Goal: Task Accomplishment & Management: Complete application form

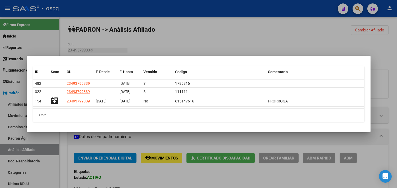
click at [386, 65] on div at bounding box center [198, 94] width 397 height 188
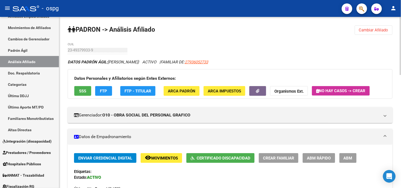
click at [378, 33] on button "Cambiar Afiliado" at bounding box center [374, 30] width 38 height 10
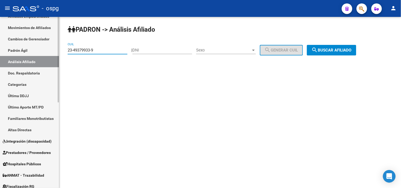
drag, startPoint x: 114, startPoint y: 52, endPoint x: 0, endPoint y: 49, distance: 113.7
click at [3, 52] on mat-sidenav-container "Firma Express Inicio Calendario SSS Instructivos Contacto OS Reportes Tablero d…" at bounding box center [200, 102] width 401 height 171
click at [348, 50] on span "search Buscar afiliado" at bounding box center [332, 50] width 40 height 5
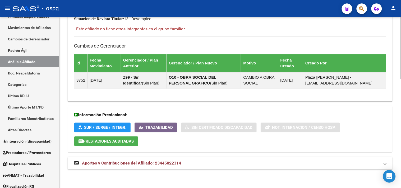
click at [211, 162] on mat-panel-title "Aportes y Contribuciones del Afiliado: 23445022314" at bounding box center [227, 163] width 306 height 6
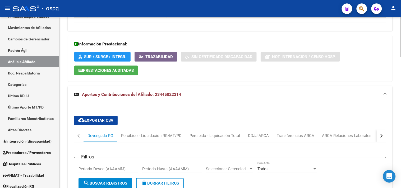
scroll to position [436, 0]
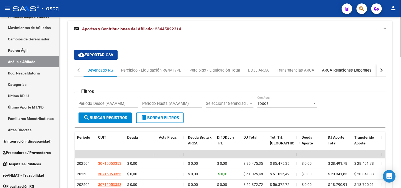
click at [367, 72] on div "ARCA Relaciones Laborales" at bounding box center [346, 70] width 49 height 6
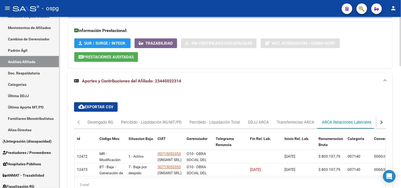
scroll to position [424, 0]
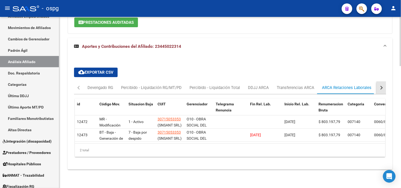
click at [382, 85] on button "button" at bounding box center [382, 87] width 10 height 13
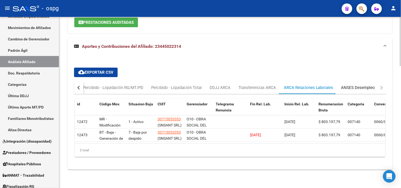
click at [364, 85] on div "ANSES Desempleo" at bounding box center [358, 88] width 34 height 6
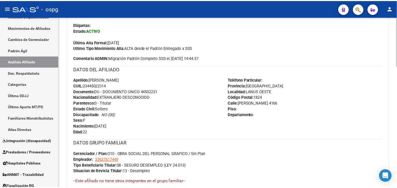
scroll to position [0, 0]
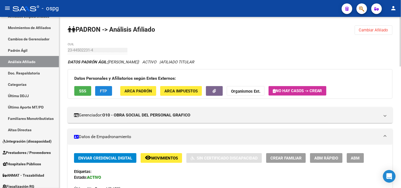
click at [107, 92] on button "FTP" at bounding box center [103, 91] width 17 height 10
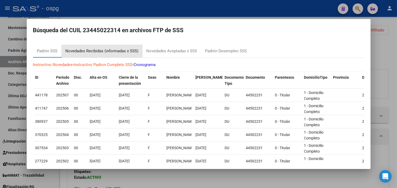
click at [116, 52] on div "Novedades Recibidas (informadas x SSS)" at bounding box center [102, 51] width 73 height 6
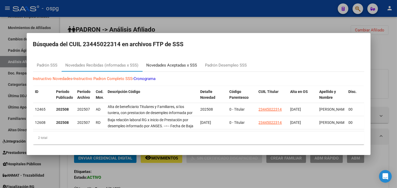
click at [181, 67] on div "Novedades Aceptadas x SSS" at bounding box center [171, 65] width 59 height 13
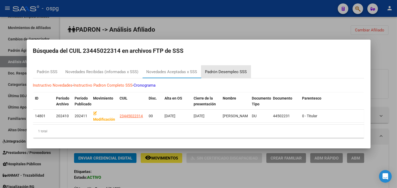
click at [228, 69] on div "Padrón Desempleo SSS" at bounding box center [226, 72] width 42 height 6
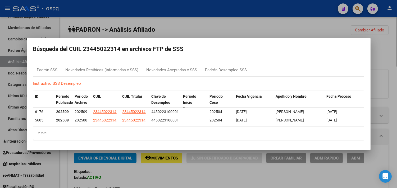
drag, startPoint x: 125, startPoint y: 178, endPoint x: 83, endPoint y: 56, distance: 129.5
click at [126, 178] on div at bounding box center [198, 94] width 397 height 188
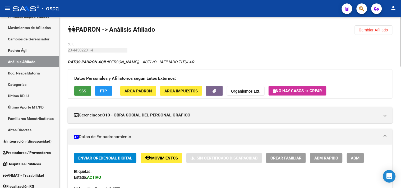
click at [80, 86] on button "SSS" at bounding box center [82, 91] width 17 height 10
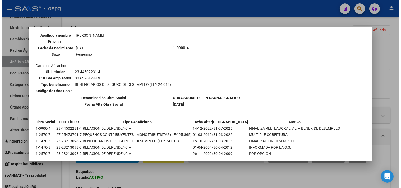
scroll to position [77, 0]
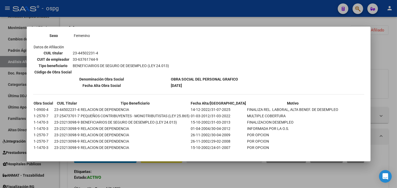
click at [192, 178] on div at bounding box center [198, 94] width 397 height 188
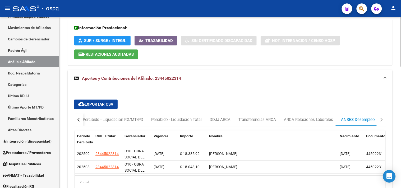
scroll to position [419, 0]
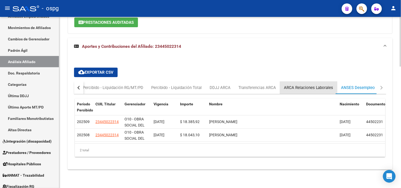
click at [310, 89] on div "ARCA Relaciones Laborales" at bounding box center [308, 88] width 49 height 6
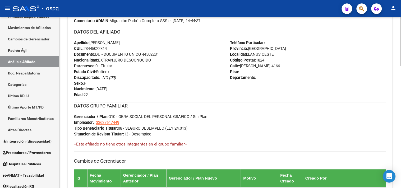
scroll to position [0, 0]
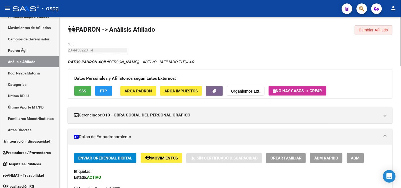
click at [364, 30] on span "Cambiar Afiliado" at bounding box center [373, 30] width 29 height 5
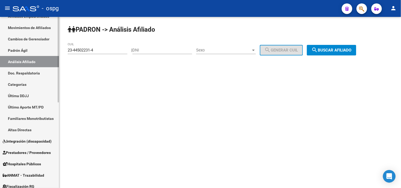
drag, startPoint x: 93, startPoint y: 51, endPoint x: 0, endPoint y: 36, distance: 93.7
click at [0, 36] on mat-sidenav-container "Firma Express Inicio Calendario SSS Instructivos Contacto OS Reportes Tablero d…" at bounding box center [200, 102] width 401 height 171
type input "4"
type input "24-38402938-4"
drag, startPoint x: 326, startPoint y: 44, endPoint x: 328, endPoint y: 49, distance: 5.3
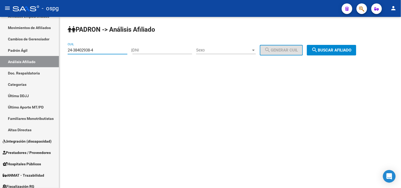
click at [326, 44] on div "PADRON -> Análisis Afiliado 24-38402938-4 CUIL | DNI Sexo Sexo search Generar C…" at bounding box center [230, 45] width 342 height 56
click at [328, 49] on span "search Buscar afiliado" at bounding box center [332, 50] width 40 height 5
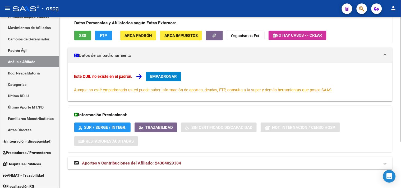
click at [177, 164] on span "Aportes y Contribuciones del Afiliado: 24384029384" at bounding box center [131, 163] width 99 height 5
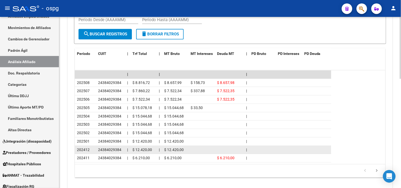
scroll to position [304, 0]
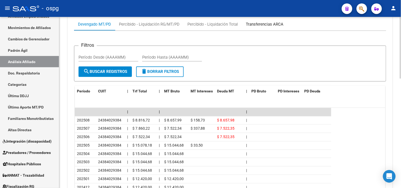
drag, startPoint x: 256, startPoint y: 24, endPoint x: 253, endPoint y: 29, distance: 5.4
click at [256, 24] on div "Transferencias ARCA" at bounding box center [265, 24] width 38 height 6
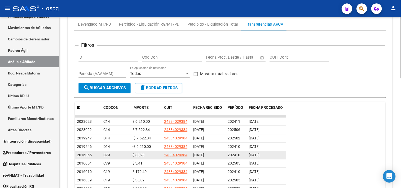
scroll to position [305, 0]
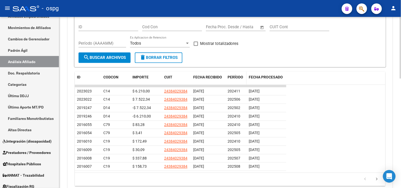
click at [239, 78] on span "PERÍODO" at bounding box center [236, 77] width 16 height 4
click at [239, 77] on span "PERÍODO" at bounding box center [236, 77] width 16 height 4
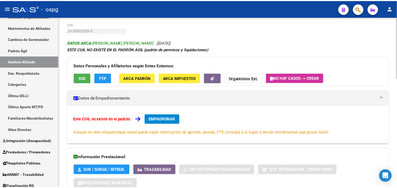
scroll to position [0, 0]
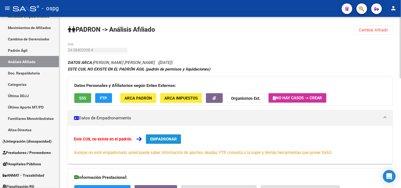
click at [163, 136] on button "EMPADRONAR" at bounding box center [163, 140] width 35 height 10
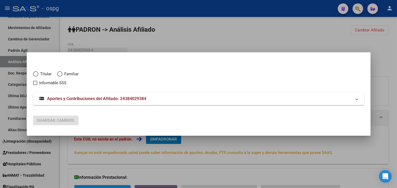
click at [39, 75] on span "Titular" at bounding box center [44, 74] width 13 height 6
click at [38, 75] on input "Titular" at bounding box center [35, 73] width 5 height 5
radio input "true"
checkbox input "true"
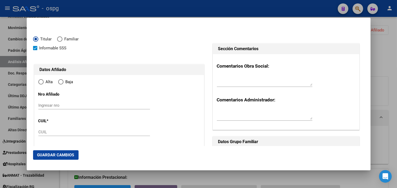
type input "24-38402938-4"
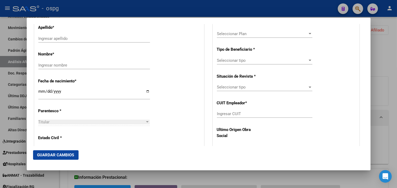
radio input "true"
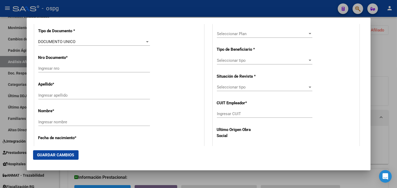
type input "38402938"
type input "BENITEZ"
type input "MARIA FLORENCIA"
type input "1994-03-03"
type input "LIBERTAD"
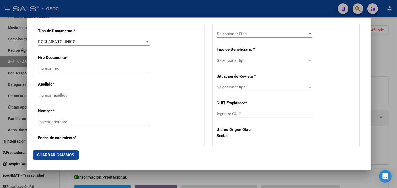
type input "1716"
type input "FULGENCIO YEGROS"
type input "3028"
type input "0"
type input "LIBERTAD"
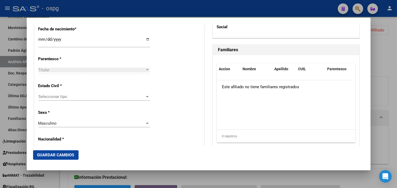
scroll to position [292, 0]
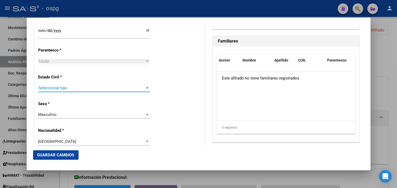
click at [73, 86] on span "Seleccionar tipo" at bounding box center [91, 88] width 107 height 5
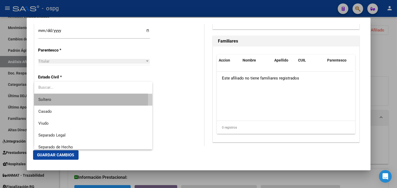
click at [52, 99] on span "Soltero" at bounding box center [93, 100] width 110 height 12
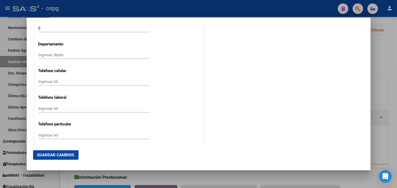
scroll to position [652, 0]
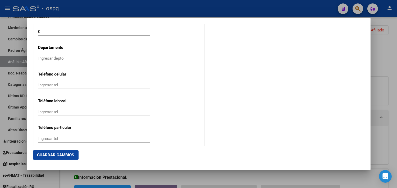
click at [57, 83] on div "Ingresar tel" at bounding box center [94, 85] width 112 height 8
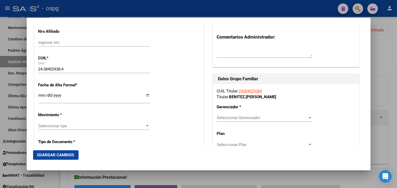
scroll to position [117, 0]
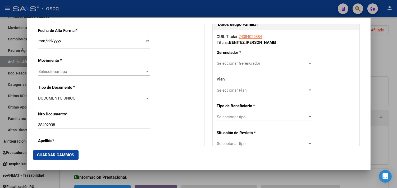
type input "1131563767"
click at [250, 61] on span "Seleccionar Gerenciador" at bounding box center [262, 63] width 91 height 5
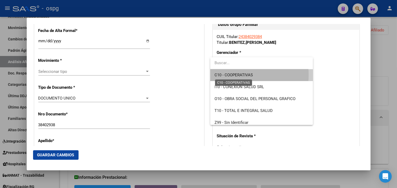
click at [235, 75] on span "C10 - COOPERATIVAS" at bounding box center [233, 75] width 38 height 5
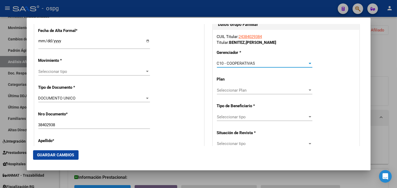
click at [233, 118] on span "Seleccionar tipo" at bounding box center [262, 117] width 91 height 5
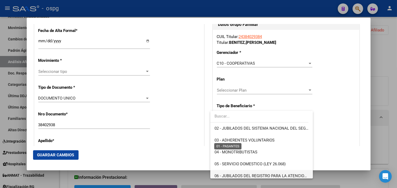
scroll to position [59, 0]
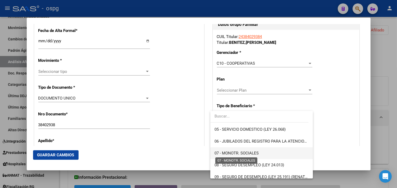
click at [239, 153] on span "07 - MONOTR. SOCIALES" at bounding box center [236, 153] width 44 height 5
type input "24-38402938-4"
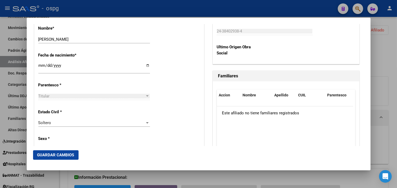
scroll to position [264, 0]
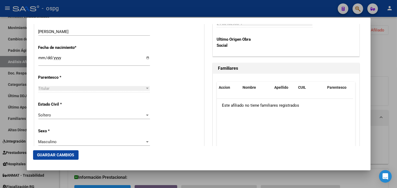
click at [44, 155] on span "Guardar Cambios" at bounding box center [55, 155] width 37 height 5
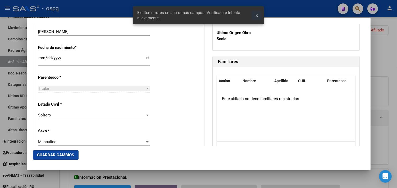
click at [255, 16] on button "x" at bounding box center [256, 16] width 10 height 10
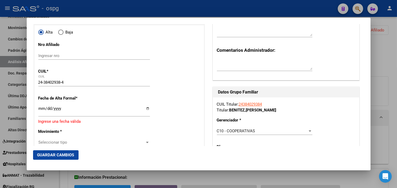
scroll to position [117, 0]
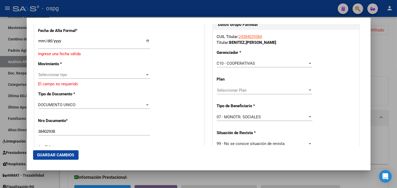
click at [145, 41] on input "Ingresar fecha" at bounding box center [94, 43] width 112 height 8
type input "2025-09-18"
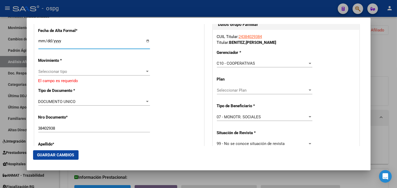
click at [82, 76] on div "Seleccionar tipo Seleccionar tipo" at bounding box center [94, 74] width 112 height 13
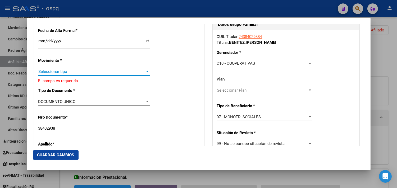
click at [83, 72] on span "Seleccionar tipo" at bounding box center [91, 71] width 107 height 5
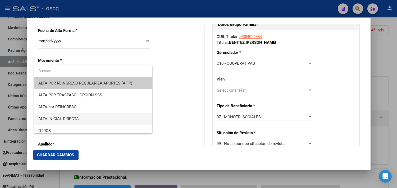
click at [67, 117] on span "ALTA INICIAL DIRECTA" at bounding box center [58, 119] width 40 height 5
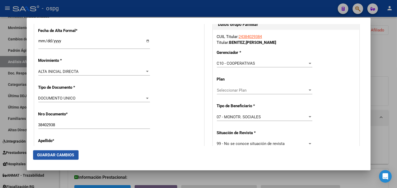
click at [54, 154] on span "Guardar Cambios" at bounding box center [55, 155] width 37 height 5
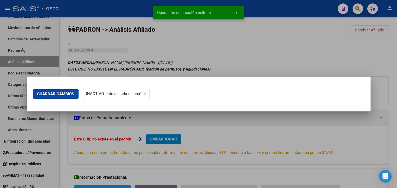
scroll to position [0, 0]
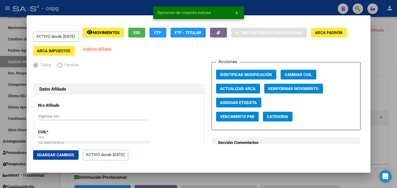
click at [243, 102] on span "Agregar Etiqueta" at bounding box center [238, 102] width 37 height 5
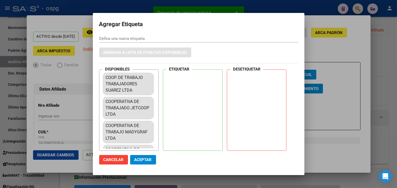
drag, startPoint x: 158, startPoint y: 75, endPoint x: 152, endPoint y: 138, distance: 63.2
click at [152, 138] on div "COOP. DE TRABAJO TRABAJADORES SUAREZ LTDA COOPERATIVA DE TRABAJADO JETCOOP LTDA…" at bounding box center [131, 109] width 56 height 77
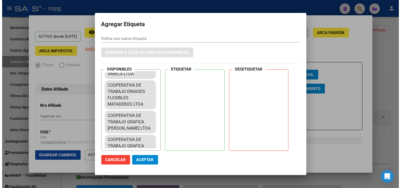
scroll to position [244, 0]
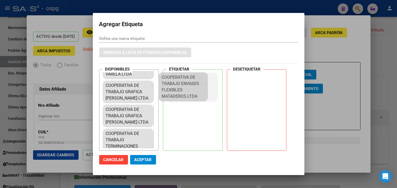
drag, startPoint x: 124, startPoint y: 90, endPoint x: 185, endPoint y: 89, distance: 60.0
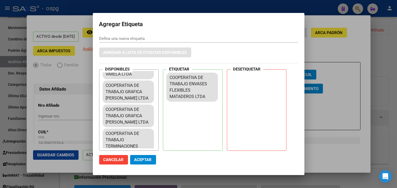
click at [143, 158] on span "Aceptar" at bounding box center [142, 160] width 17 height 5
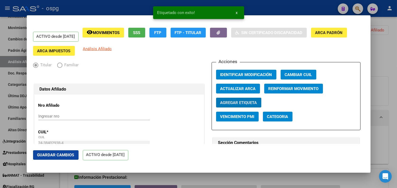
click at [178, 177] on div at bounding box center [198, 94] width 397 height 188
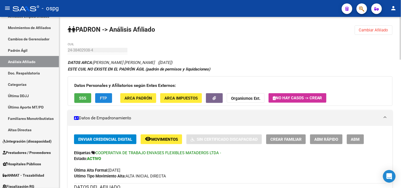
click at [102, 101] on span "FTP" at bounding box center [103, 98] width 7 height 5
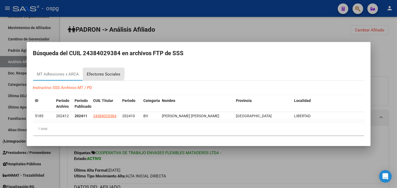
click at [103, 74] on div "Efectores Sociales" at bounding box center [104, 74] width 34 height 6
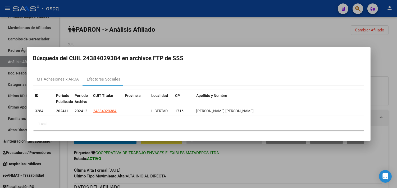
click at [189, 175] on div at bounding box center [198, 94] width 397 height 188
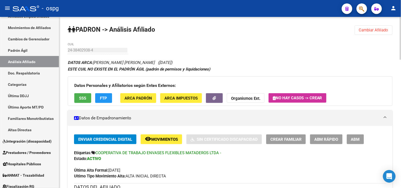
click at [85, 96] on span "SSS" at bounding box center [82, 98] width 7 height 5
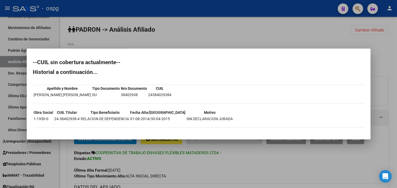
click at [186, 168] on div at bounding box center [198, 94] width 397 height 188
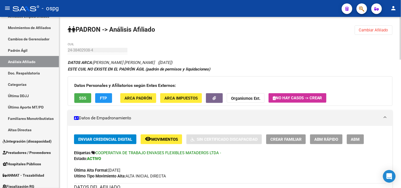
click at [169, 139] on span "Movimientos" at bounding box center [164, 139] width 27 height 5
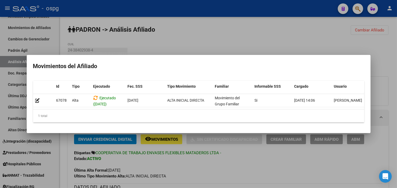
click at [245, 171] on div at bounding box center [198, 94] width 397 height 188
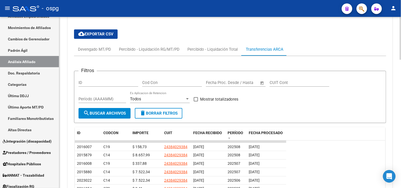
scroll to position [426, 0]
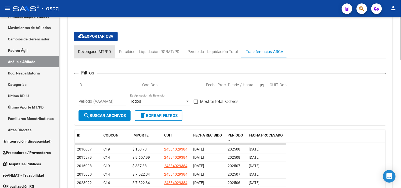
click at [102, 48] on div "Devengado MT/PD" at bounding box center [94, 51] width 41 height 13
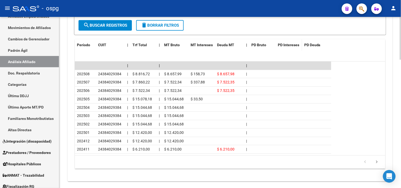
scroll to position [512, 0]
